Goal: Task Accomplishment & Management: Complete application form

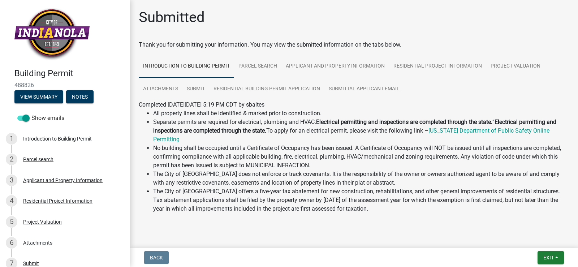
scroll to position [10, 0]
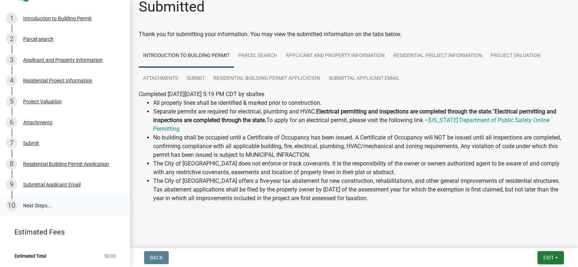
click at [42, 207] on link "10 Next Steps..." at bounding box center [65, 205] width 130 height 21
click at [42, 206] on link "10 Next Steps..." at bounding box center [65, 205] width 130 height 21
click at [35, 205] on link "10 Next Steps..." at bounding box center [65, 205] width 130 height 21
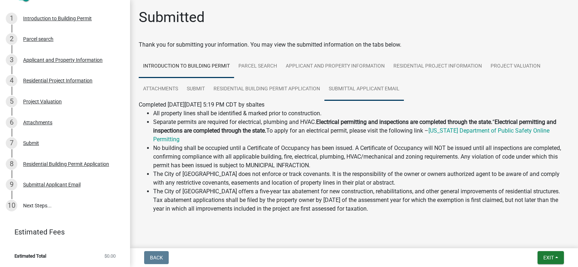
click at [358, 88] on link "Submittal Applicant Email" at bounding box center [363, 89] width 79 height 23
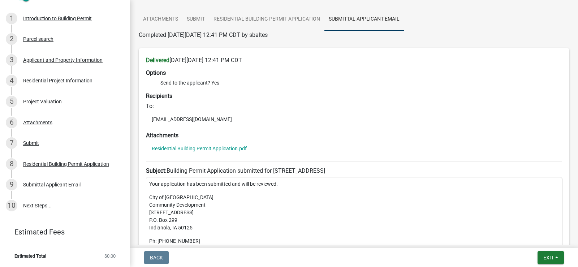
scroll to position [243, 0]
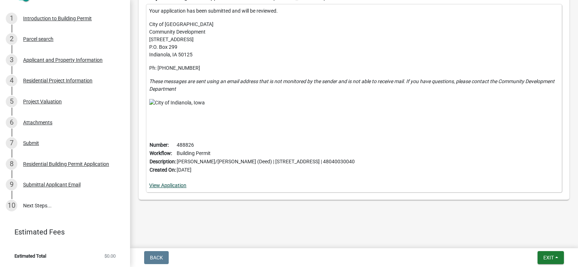
click at [185, 184] on link "View Application" at bounding box center [167, 185] width 37 height 6
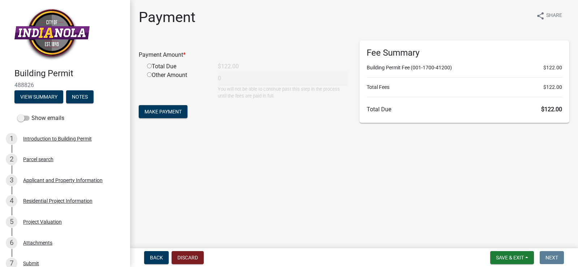
click at [149, 66] on input "radio" at bounding box center [149, 66] width 5 height 5
radio input "true"
type input "122"
click at [171, 113] on span "Make Payment" at bounding box center [162, 112] width 37 height 6
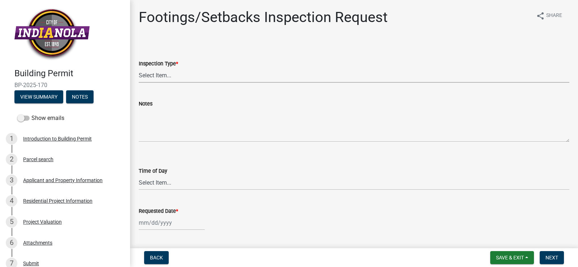
click at [167, 74] on select "Select Item... Footings/Setbacks" at bounding box center [354, 75] width 430 height 15
click at [139, 68] on select "Select Item... Footings/Setbacks" at bounding box center [354, 75] width 430 height 15
select select "31d1f77b-2535-448a-860d-f15fb204707d"
